Goal: Use online tool/utility: Utilize a website feature to perform a specific function

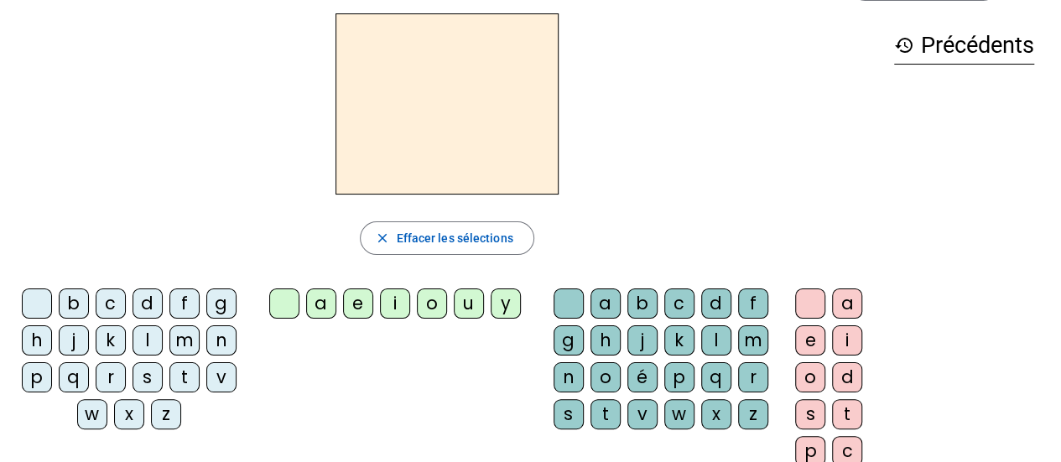
scroll to position [52, 0]
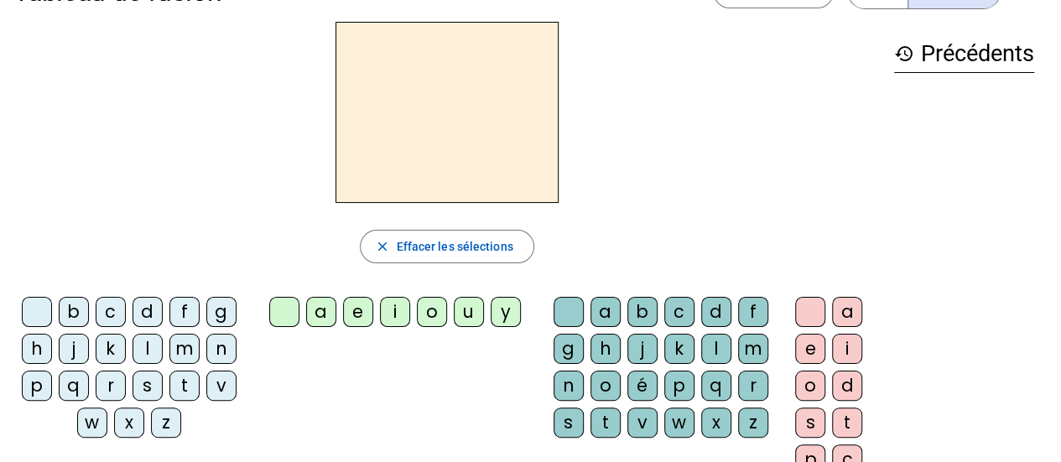
click at [148, 305] on div "d" at bounding box center [147, 312] width 30 height 30
click at [468, 311] on div "u" at bounding box center [469, 312] width 30 height 30
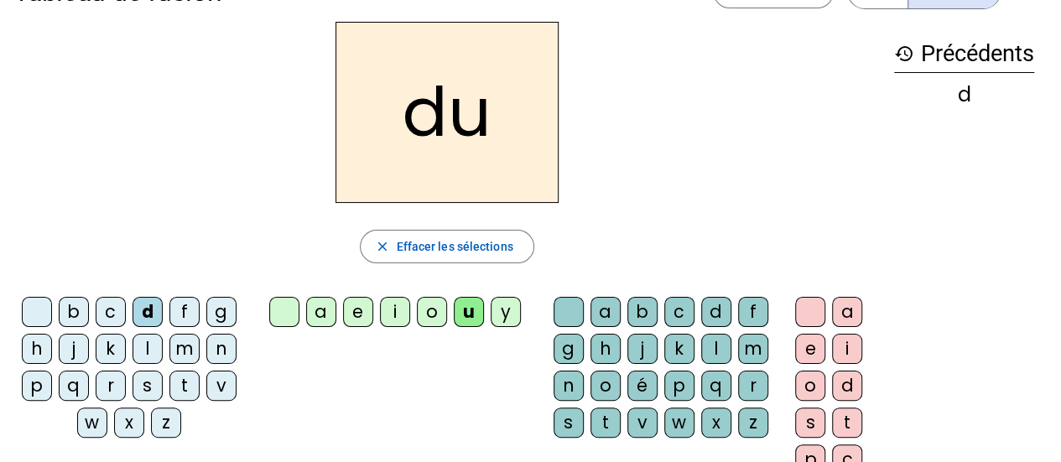
click at [183, 384] on div "t" at bounding box center [184, 386] width 30 height 30
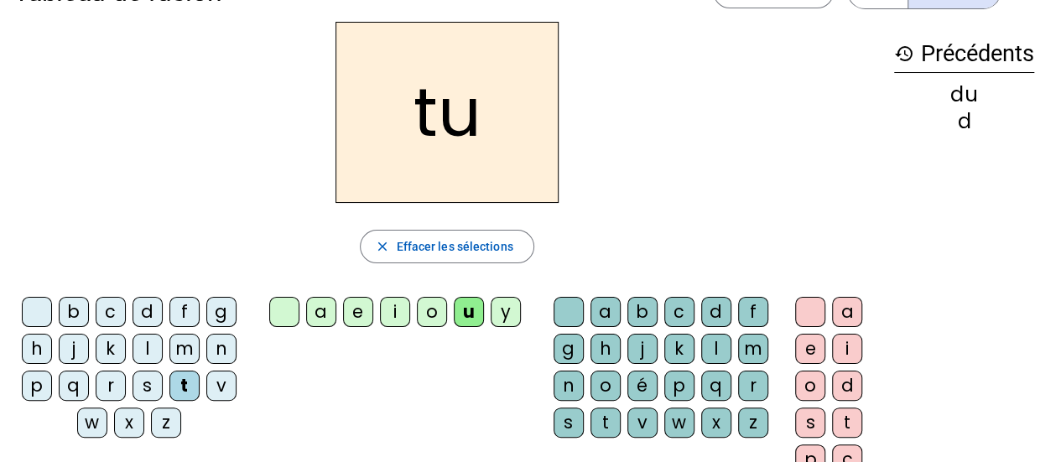
click at [318, 314] on div "a" at bounding box center [321, 312] width 30 height 30
click at [361, 305] on div "e" at bounding box center [358, 312] width 30 height 30
click at [143, 309] on div "d" at bounding box center [147, 312] width 30 height 30
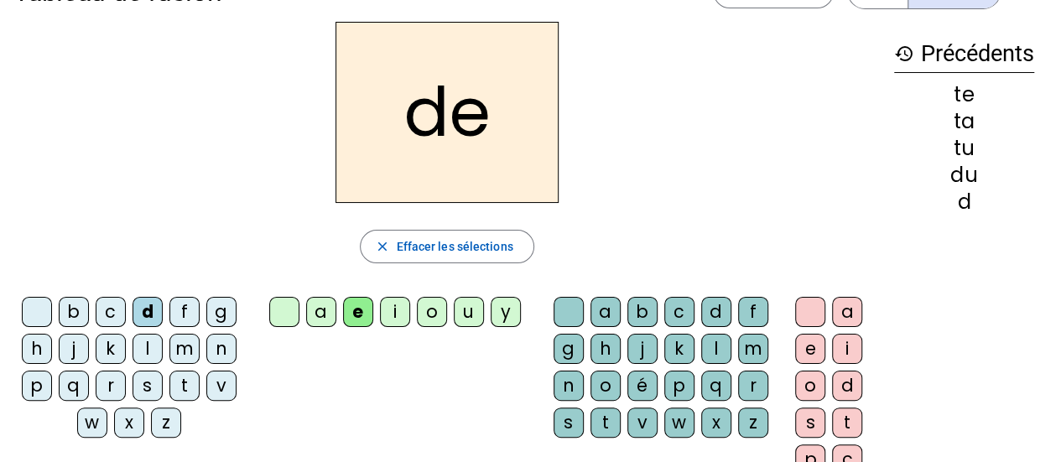
click at [75, 345] on div "j" at bounding box center [74, 349] width 30 height 30
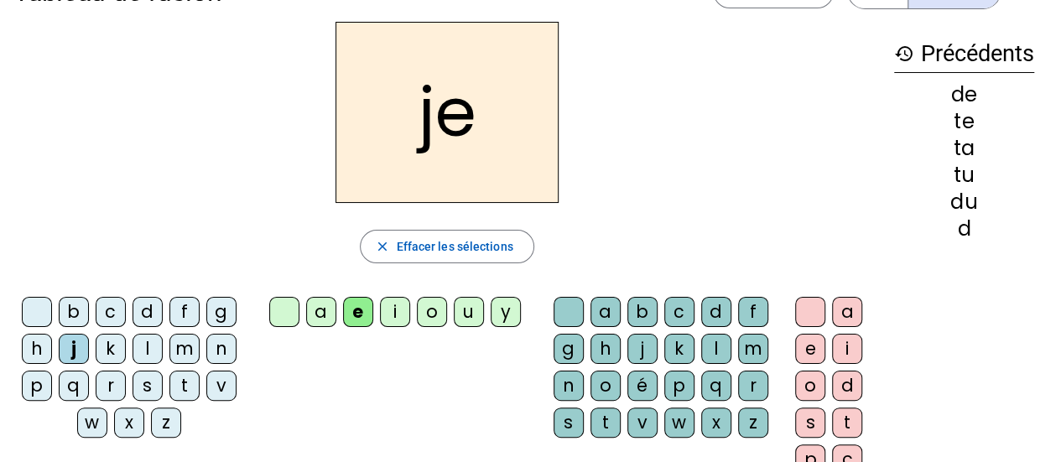
click at [186, 349] on div "m" at bounding box center [184, 349] width 30 height 30
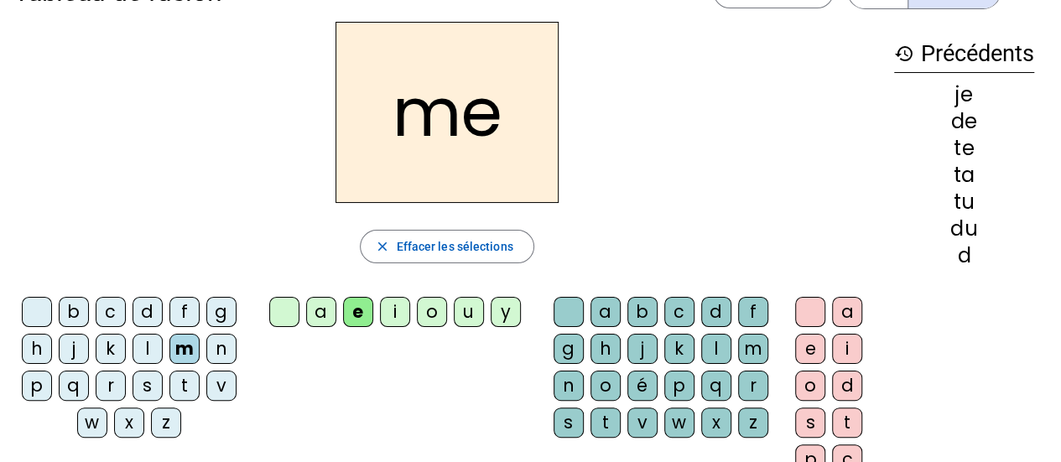
click at [330, 311] on div "a" at bounding box center [321, 312] width 30 height 30
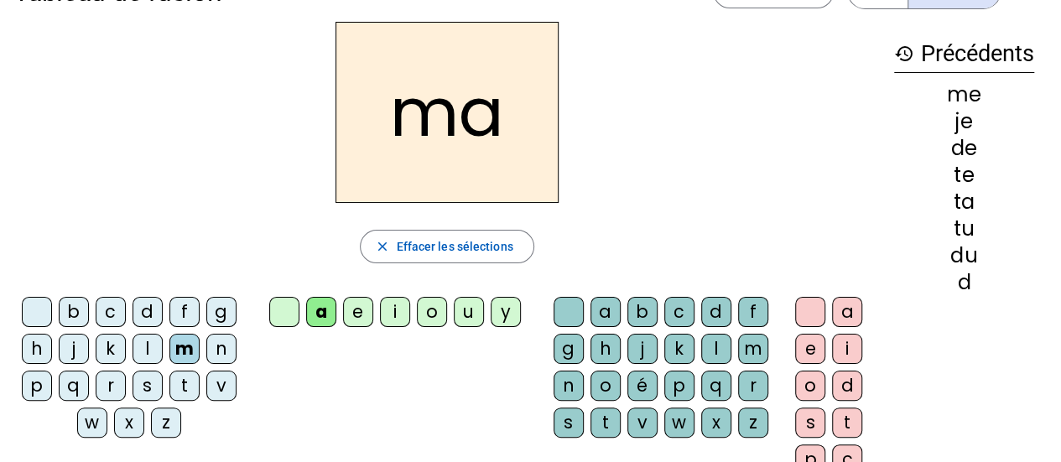
click at [716, 345] on div "l" at bounding box center [716, 349] width 30 height 30
